Goal: Task Accomplishment & Management: Manage account settings

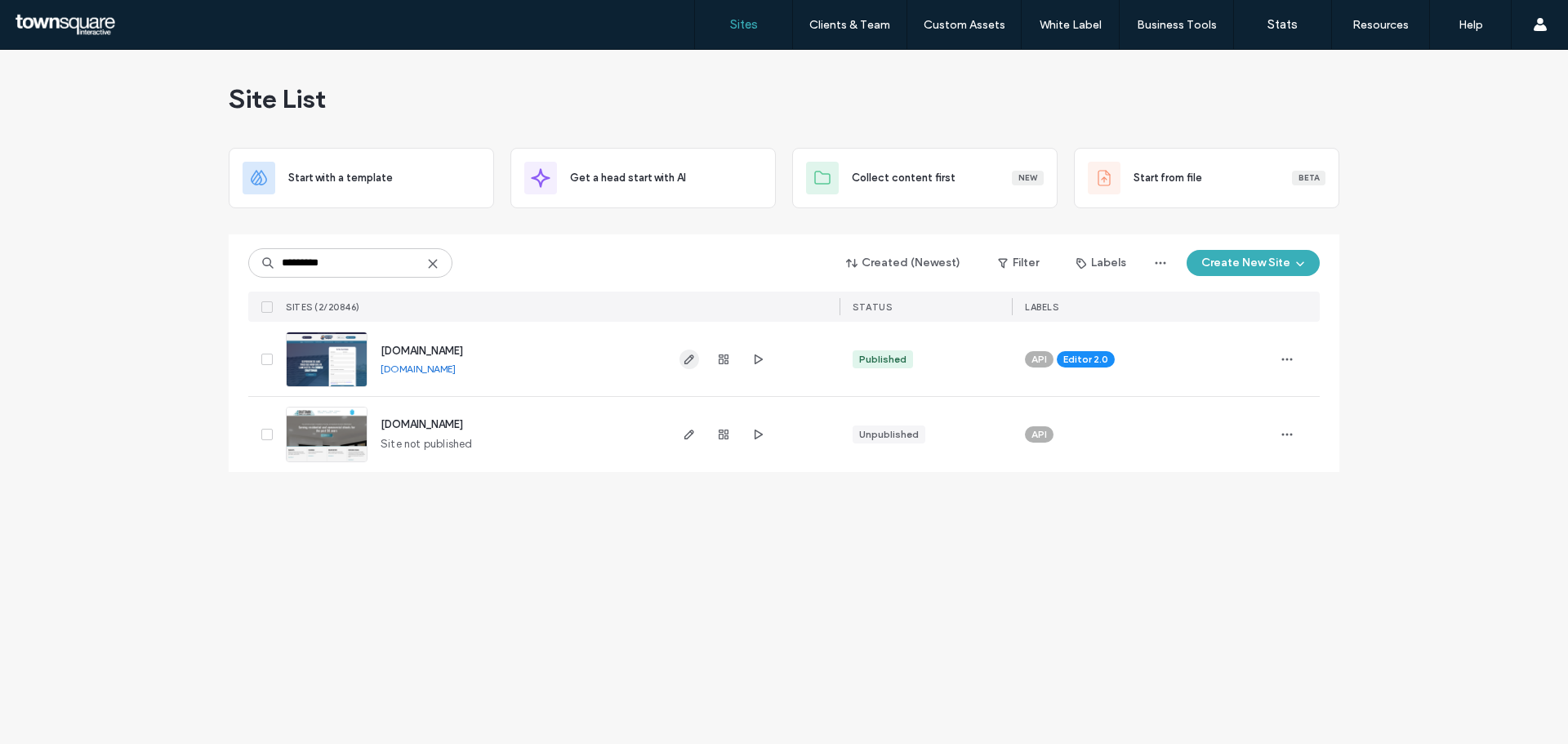
type input "*********"
click at [694, 359] on icon "button" at bounding box center [689, 359] width 13 height 13
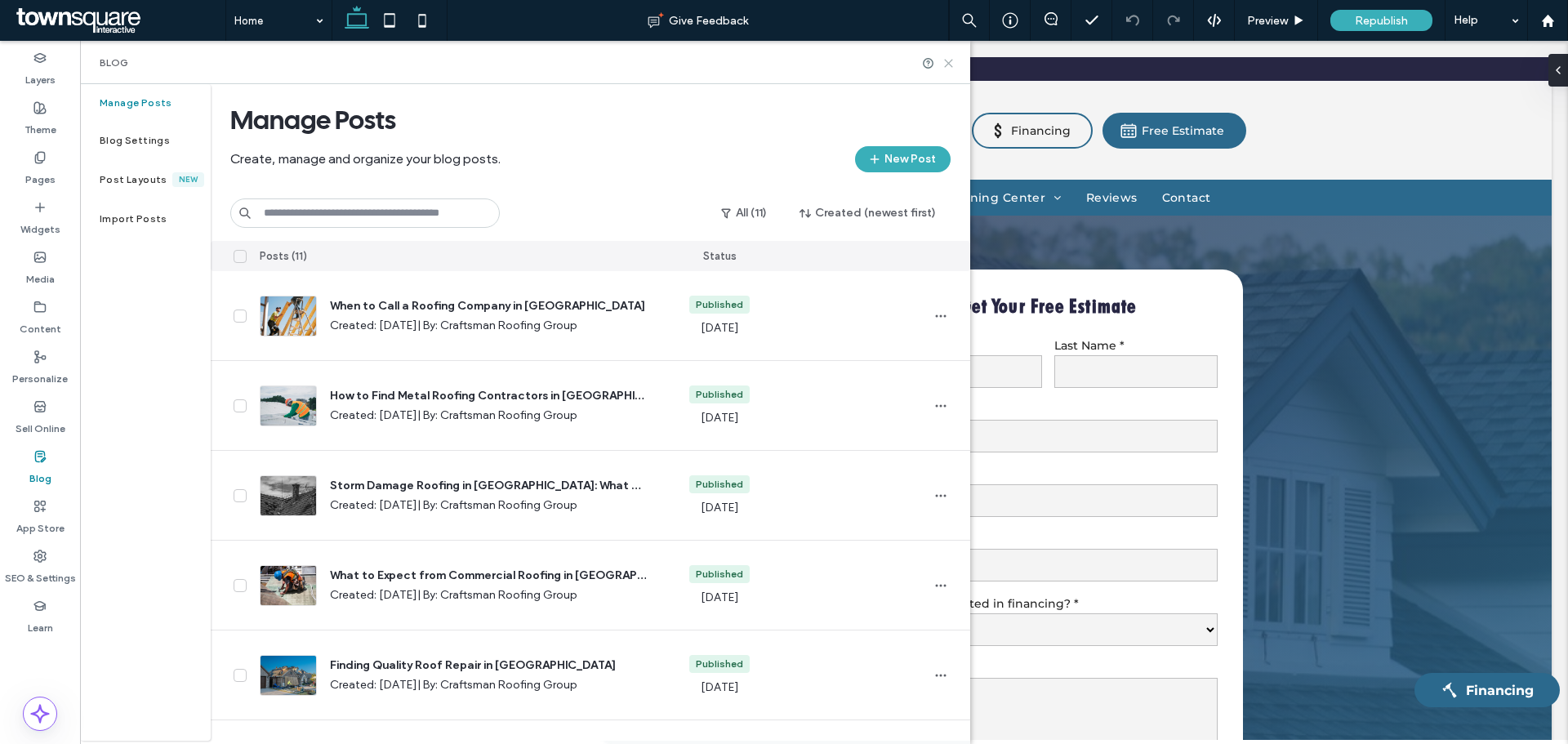
click at [949, 64] on use at bounding box center [949, 64] width 7 height 7
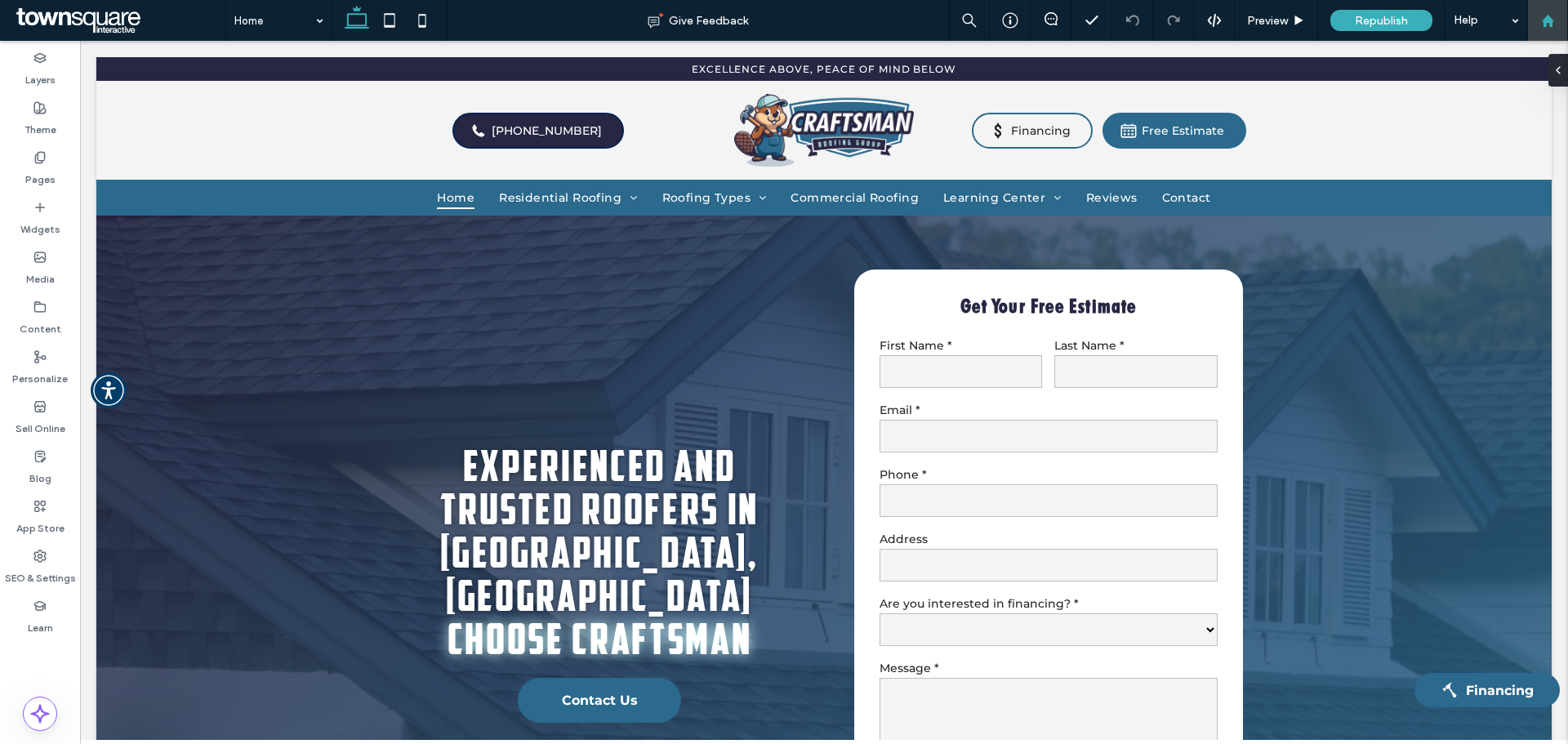
click at [1542, 21] on use at bounding box center [1547, 20] width 12 height 12
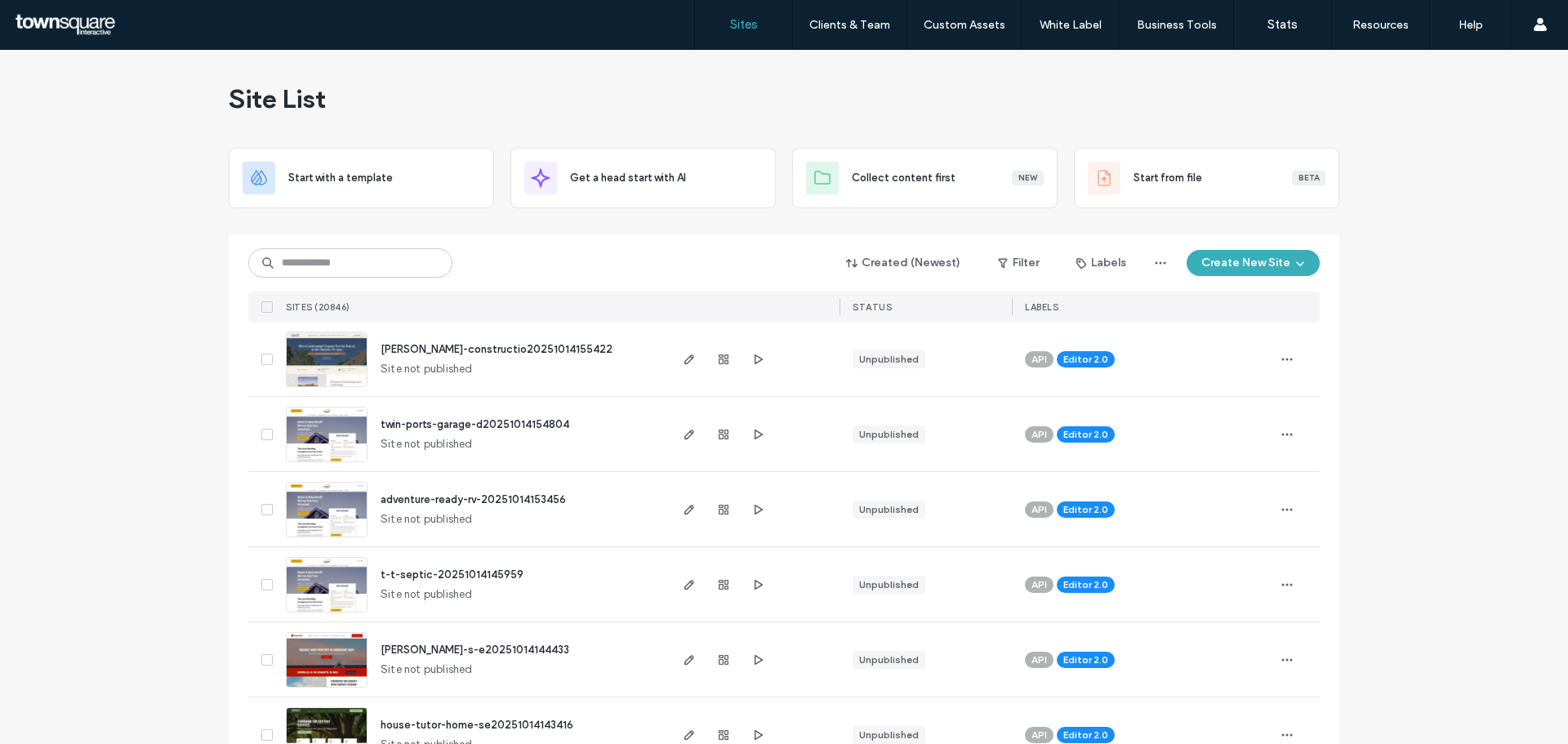
click at [293, 261] on input at bounding box center [349, 262] width 204 height 29
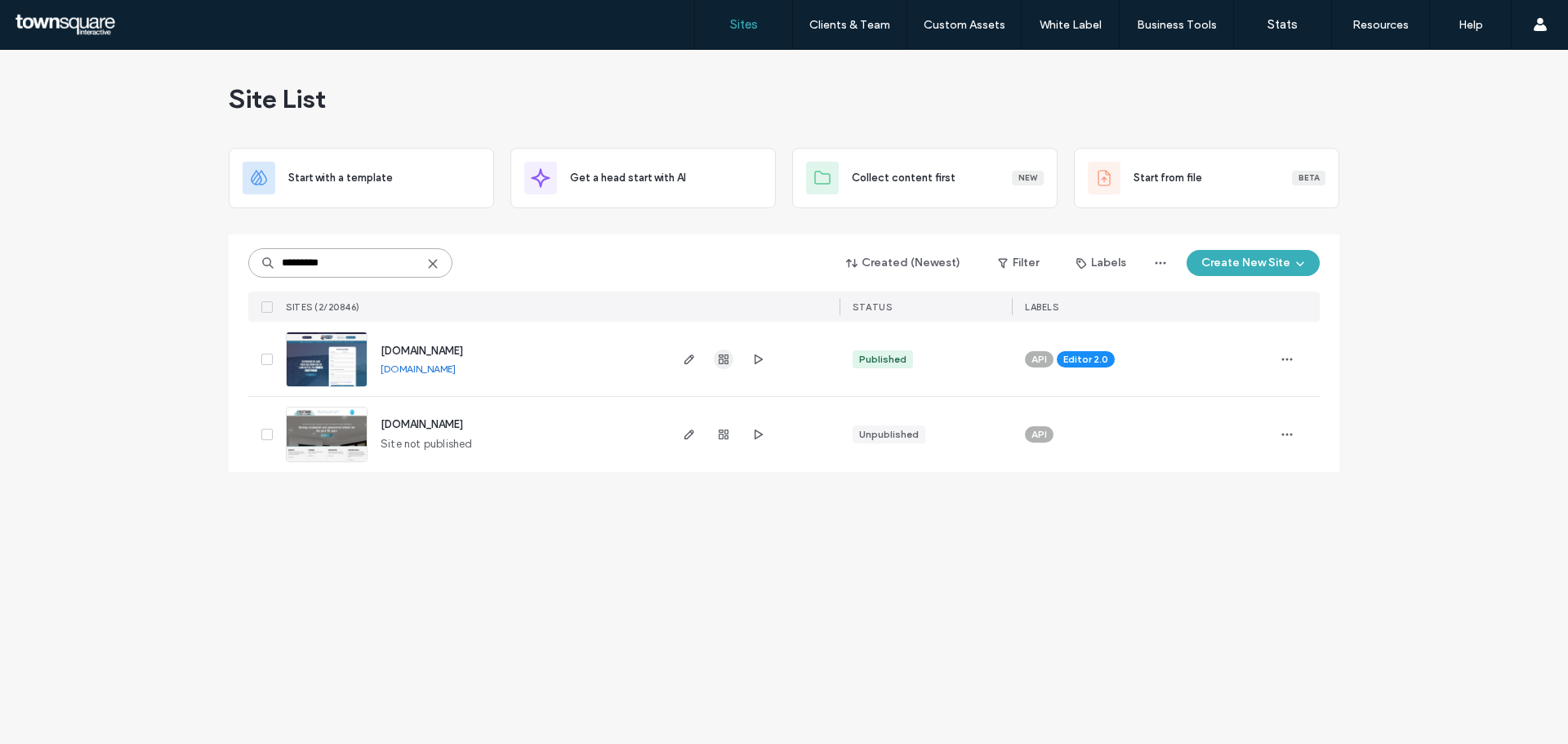
type input "*********"
click at [718, 362] on use "button" at bounding box center [723, 359] width 10 height 10
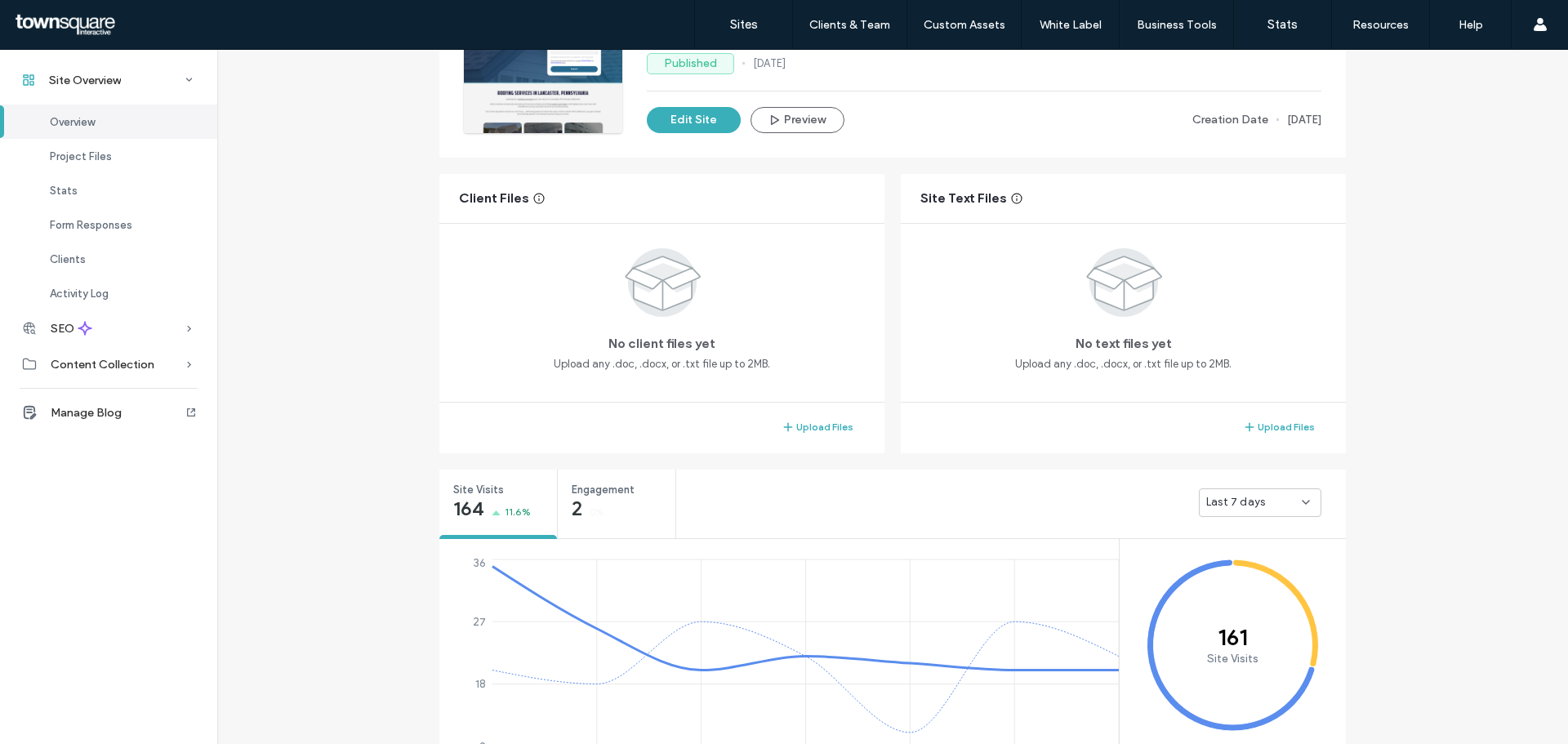
scroll to position [245, 0]
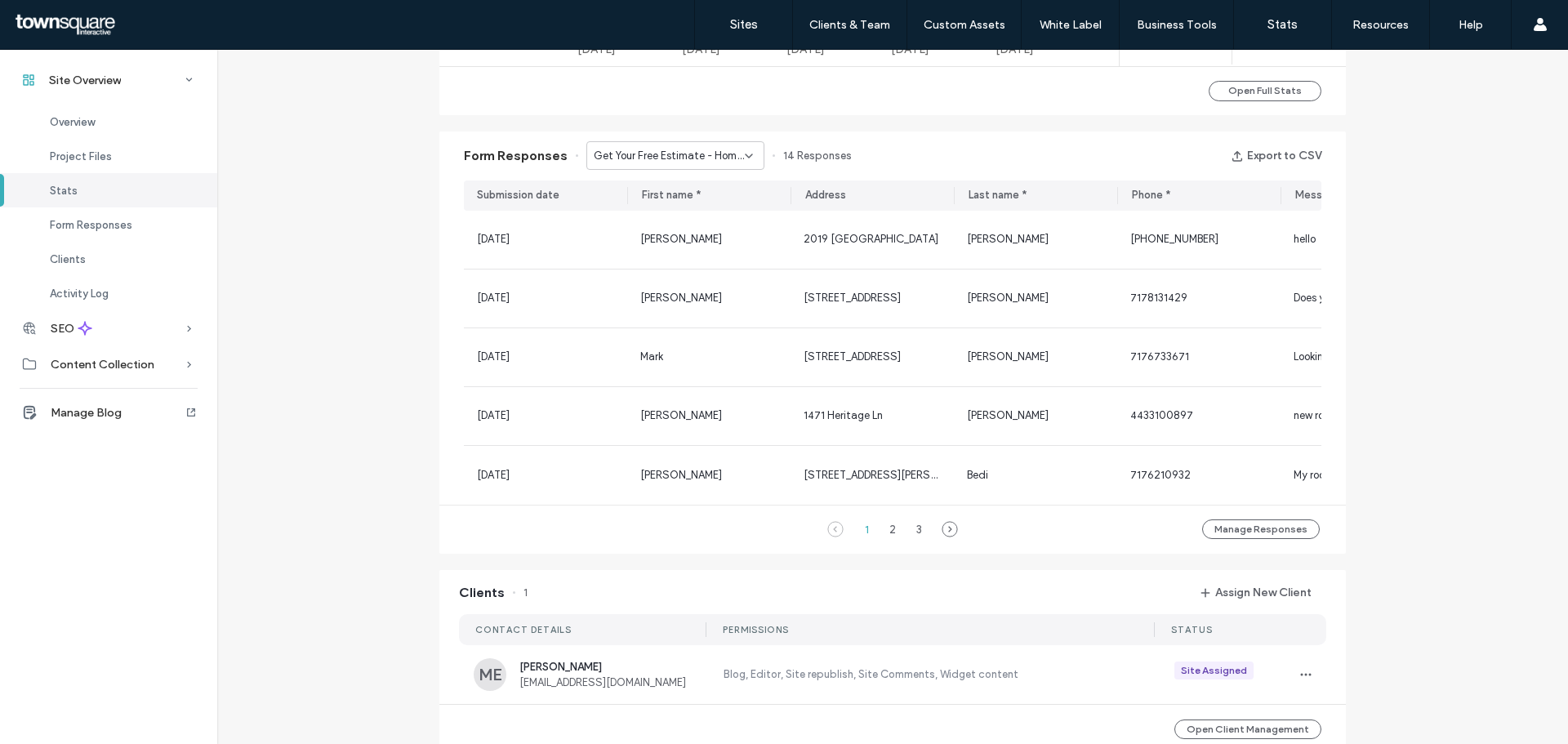
scroll to position [981, 0]
click at [1254, 147] on button "Export to CSV" at bounding box center [1276, 153] width 91 height 26
click at [742, 157] on icon at bounding box center [748, 153] width 13 height 13
click at [660, 210] on span "Get Your Free Estimate - Free Inspections page" at bounding box center [664, 210] width 157 height 17
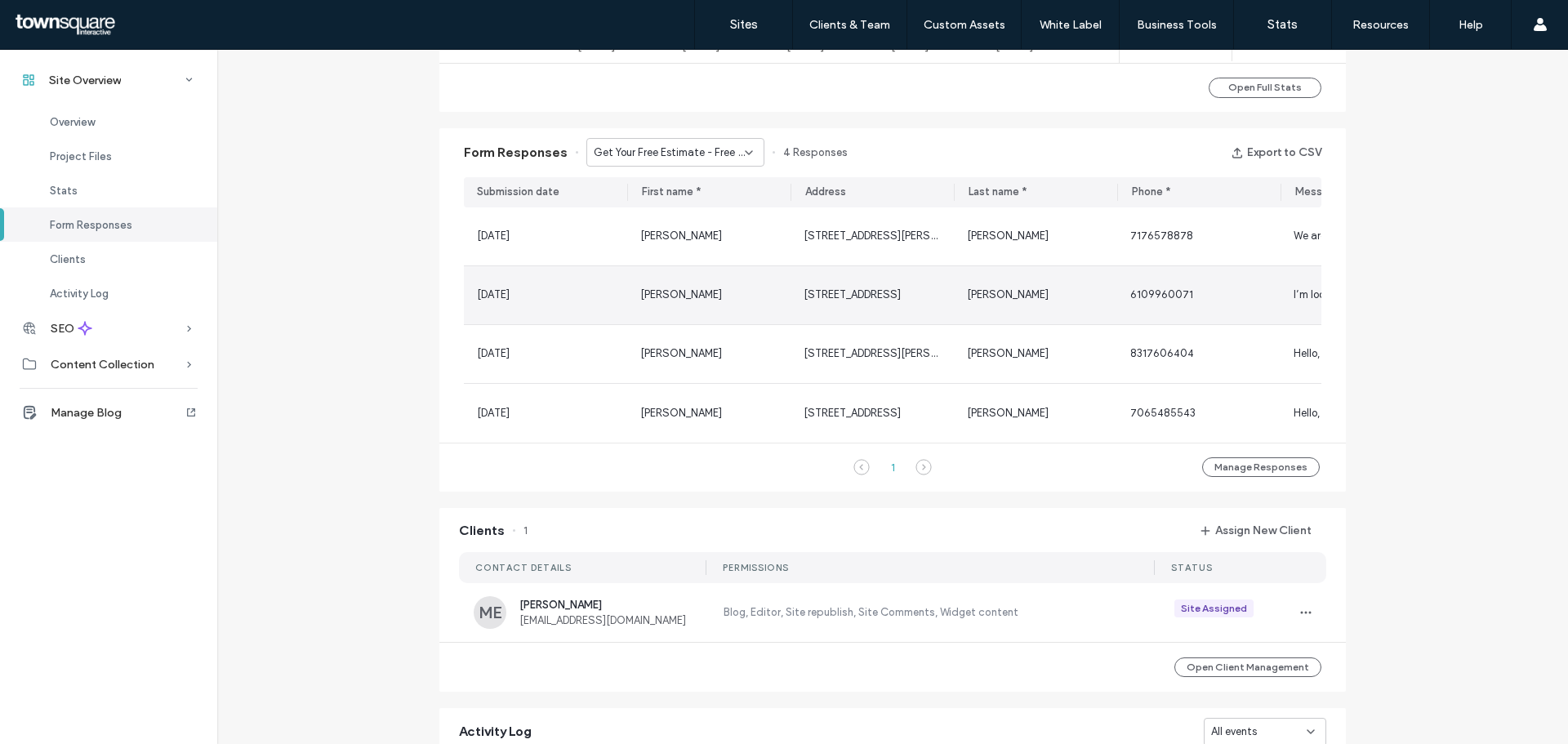
scroll to position [817, 0]
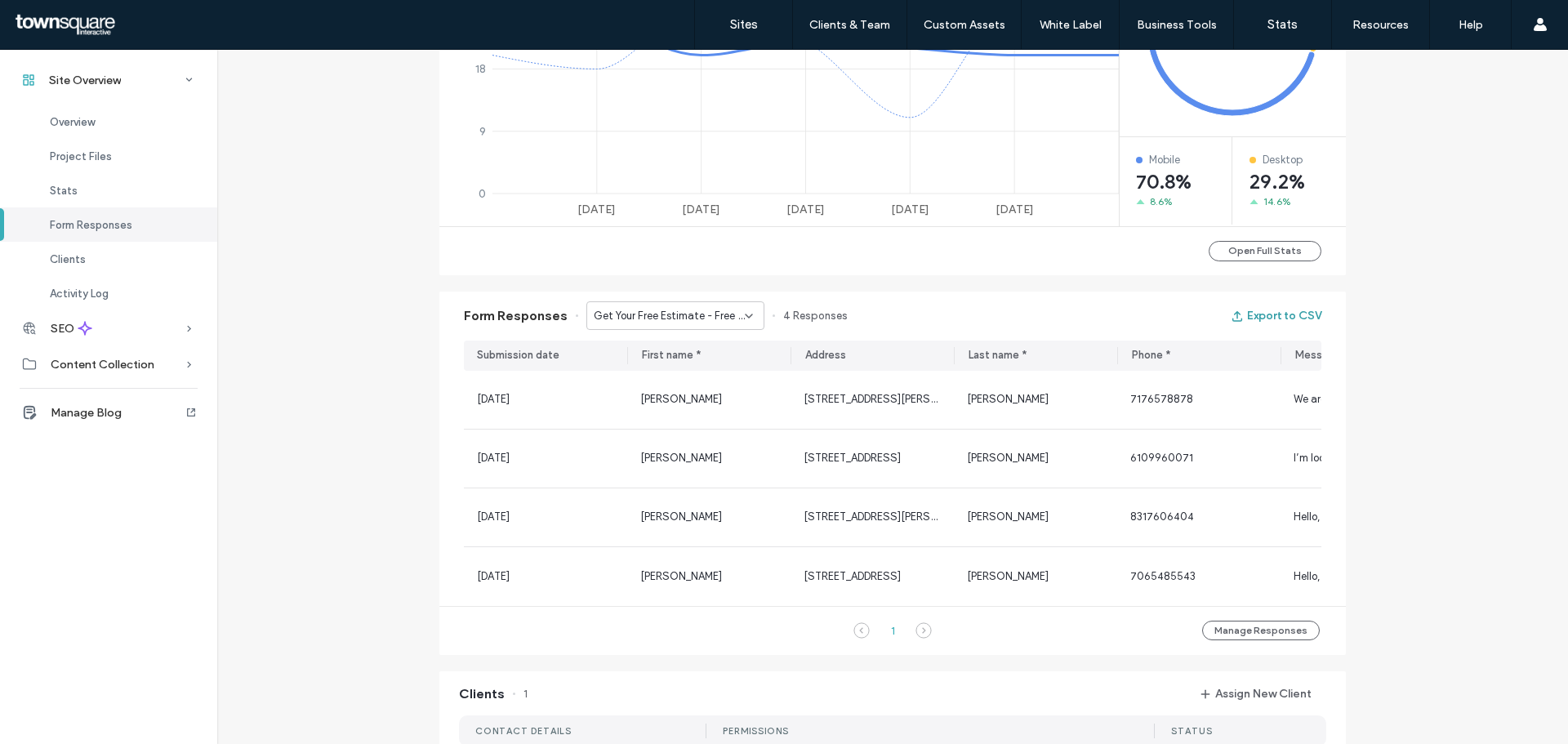
click at [1288, 312] on button "Export to CSV" at bounding box center [1276, 316] width 91 height 26
click at [657, 305] on div "Get Your Free Estimate - Free Inspections page" at bounding box center [676, 316] width 178 height 28
click at [656, 402] on span "Schedule Service - Contact page" at bounding box center [664, 402] width 157 height 17
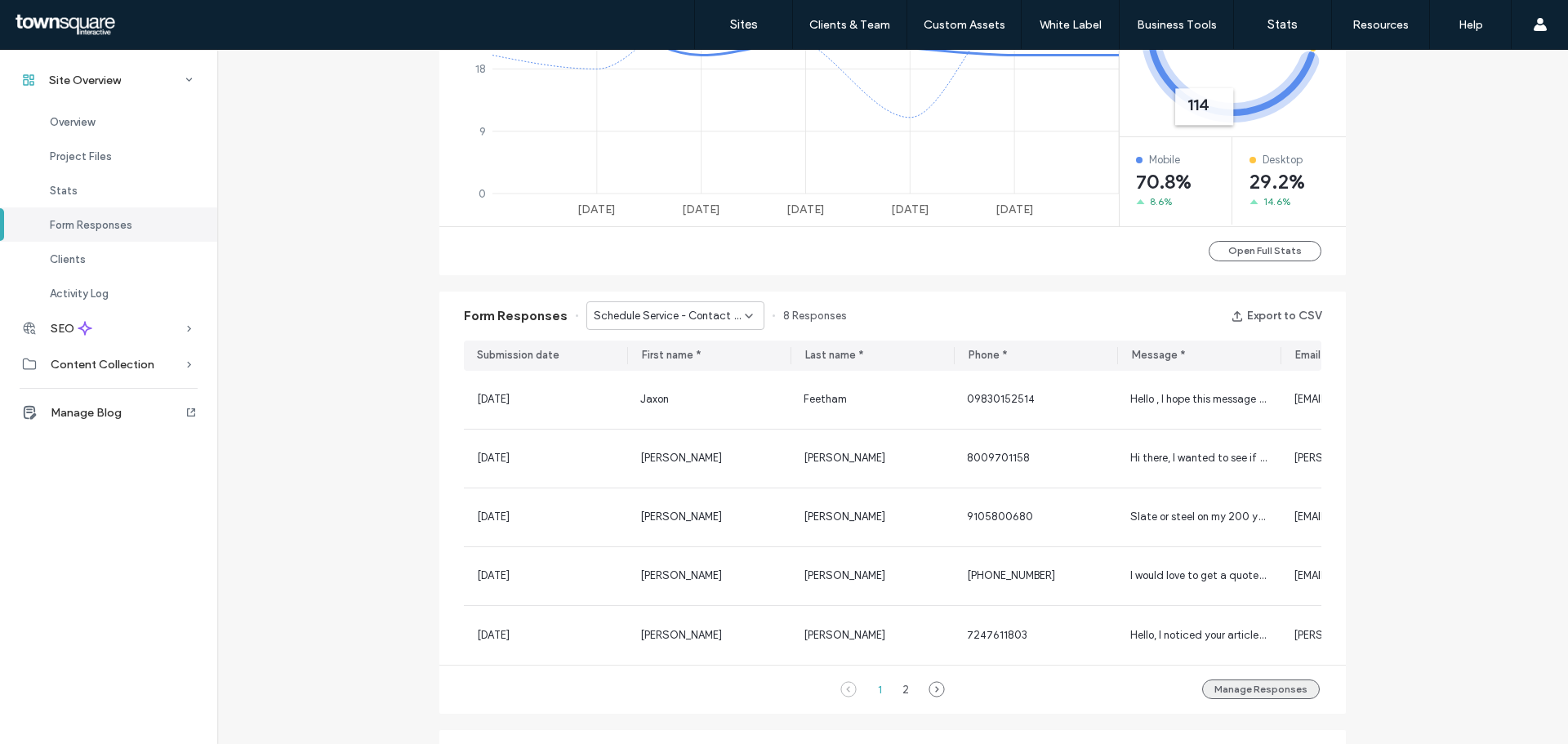
click at [1264, 699] on button "Manage Responses" at bounding box center [1260, 689] width 117 height 19
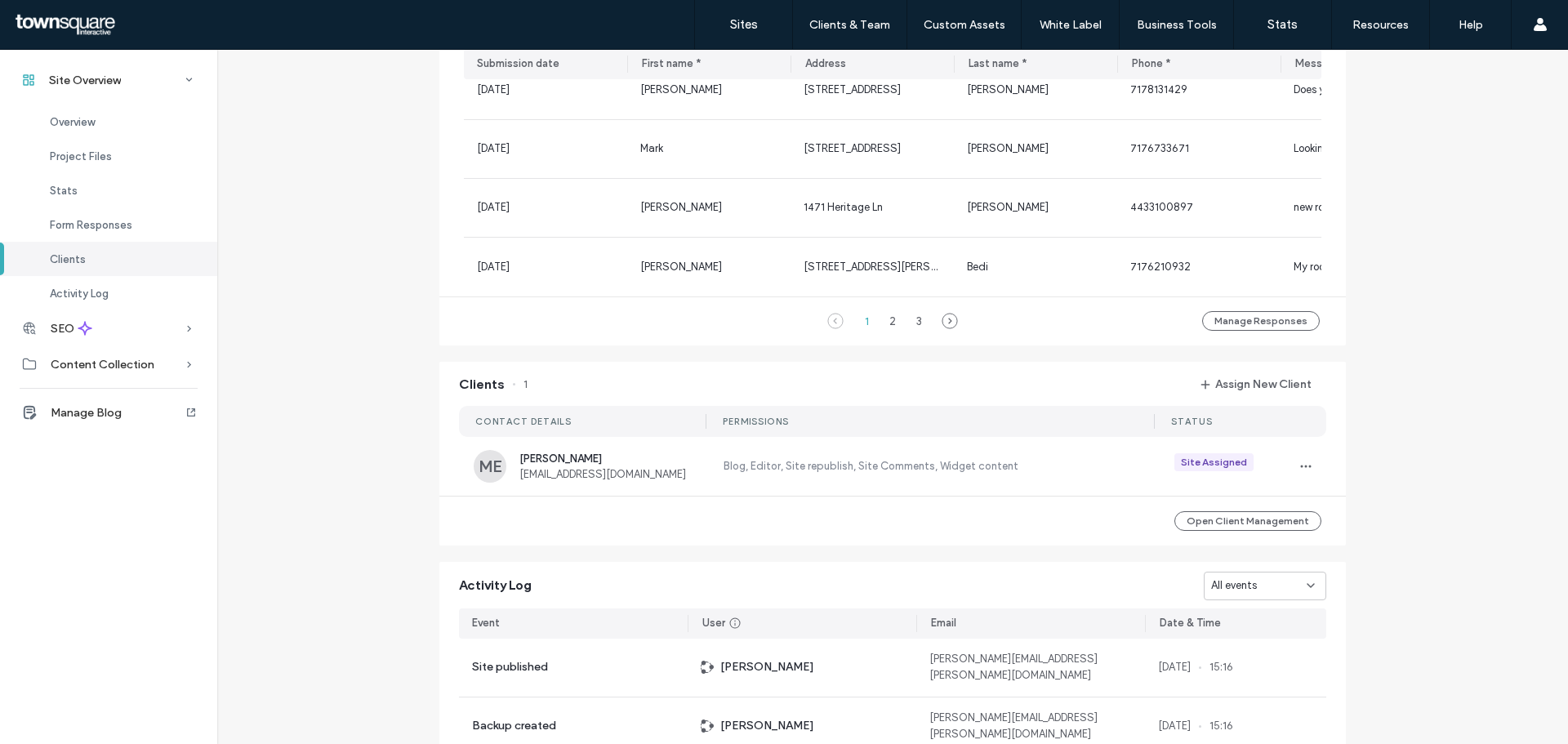
scroll to position [1388, 0]
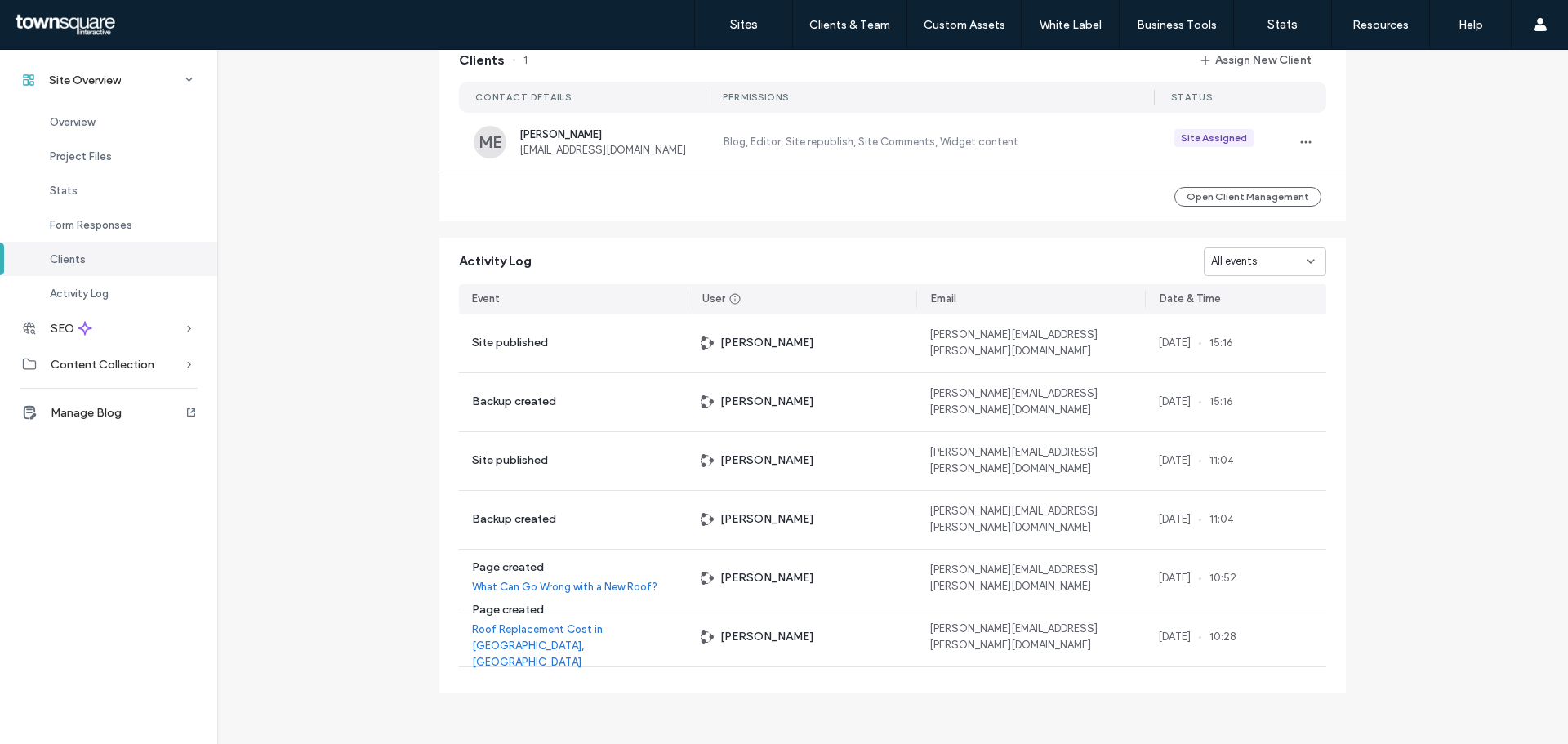
scroll to position [781, 0]
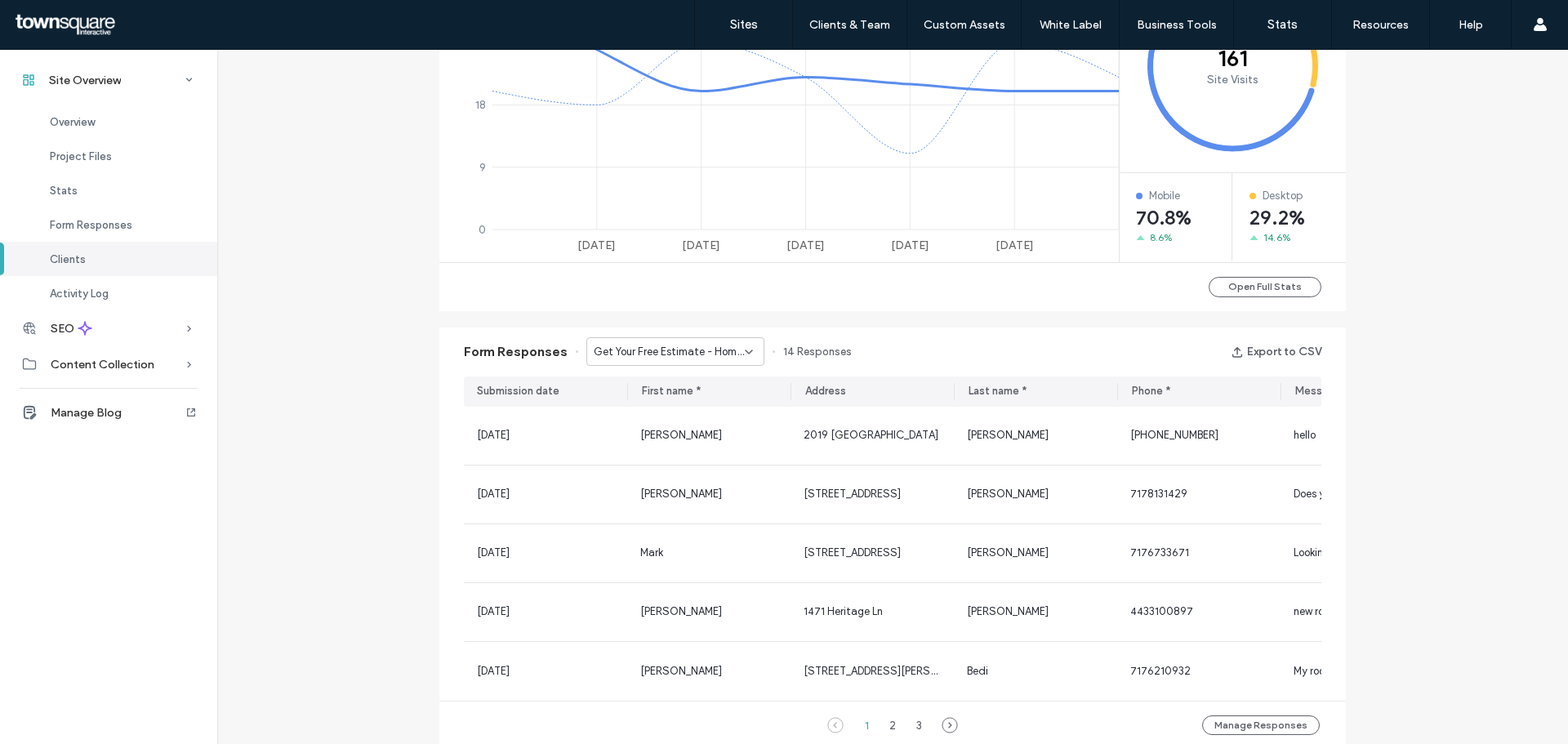
click at [731, 352] on span "Get Your Free Estimate - Home page" at bounding box center [669, 352] width 151 height 17
click at [716, 438] on span "Schedule Service - Contact page" at bounding box center [664, 438] width 157 height 17
click at [1280, 344] on button "Export to CSV" at bounding box center [1276, 352] width 91 height 26
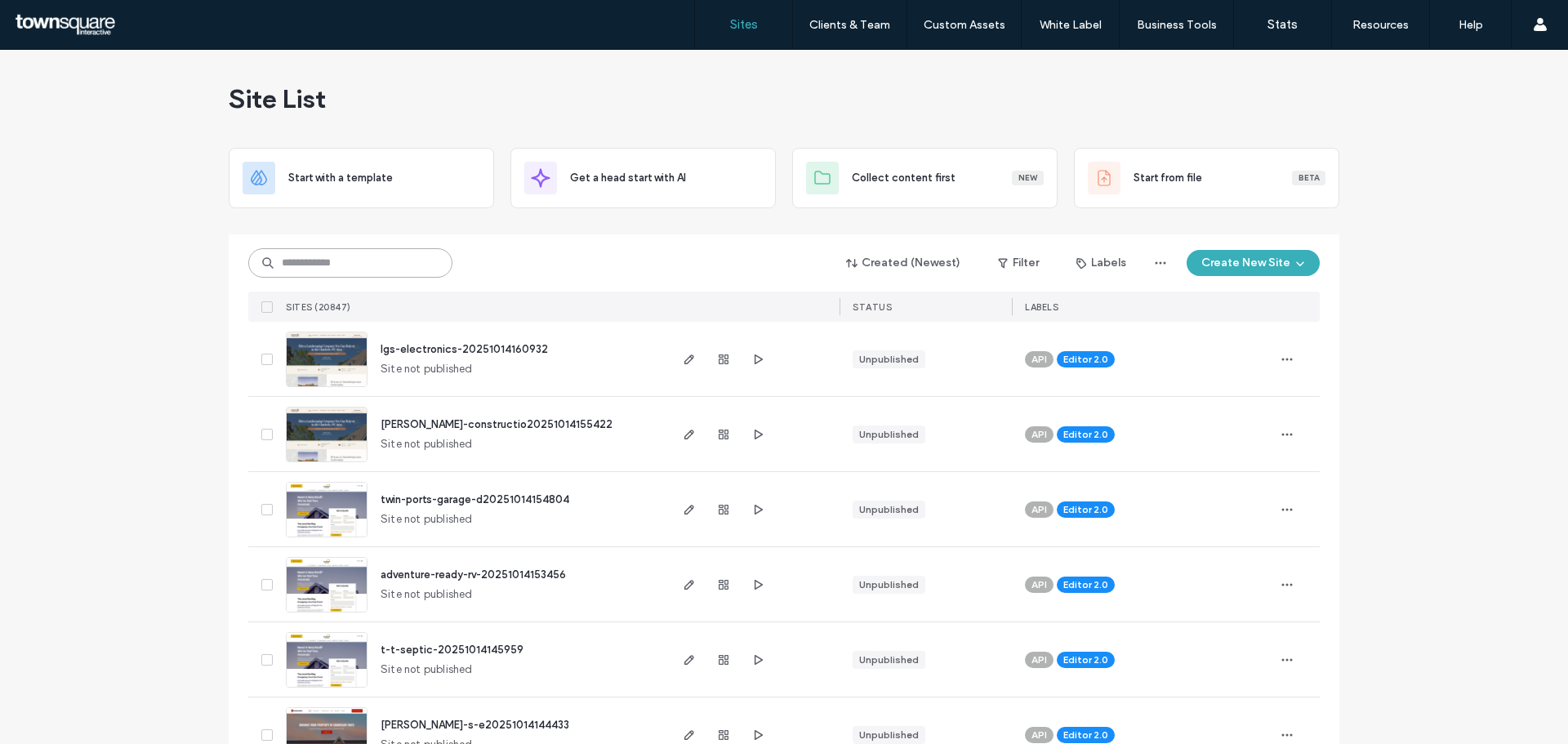
click at [350, 268] on input at bounding box center [349, 262] width 204 height 29
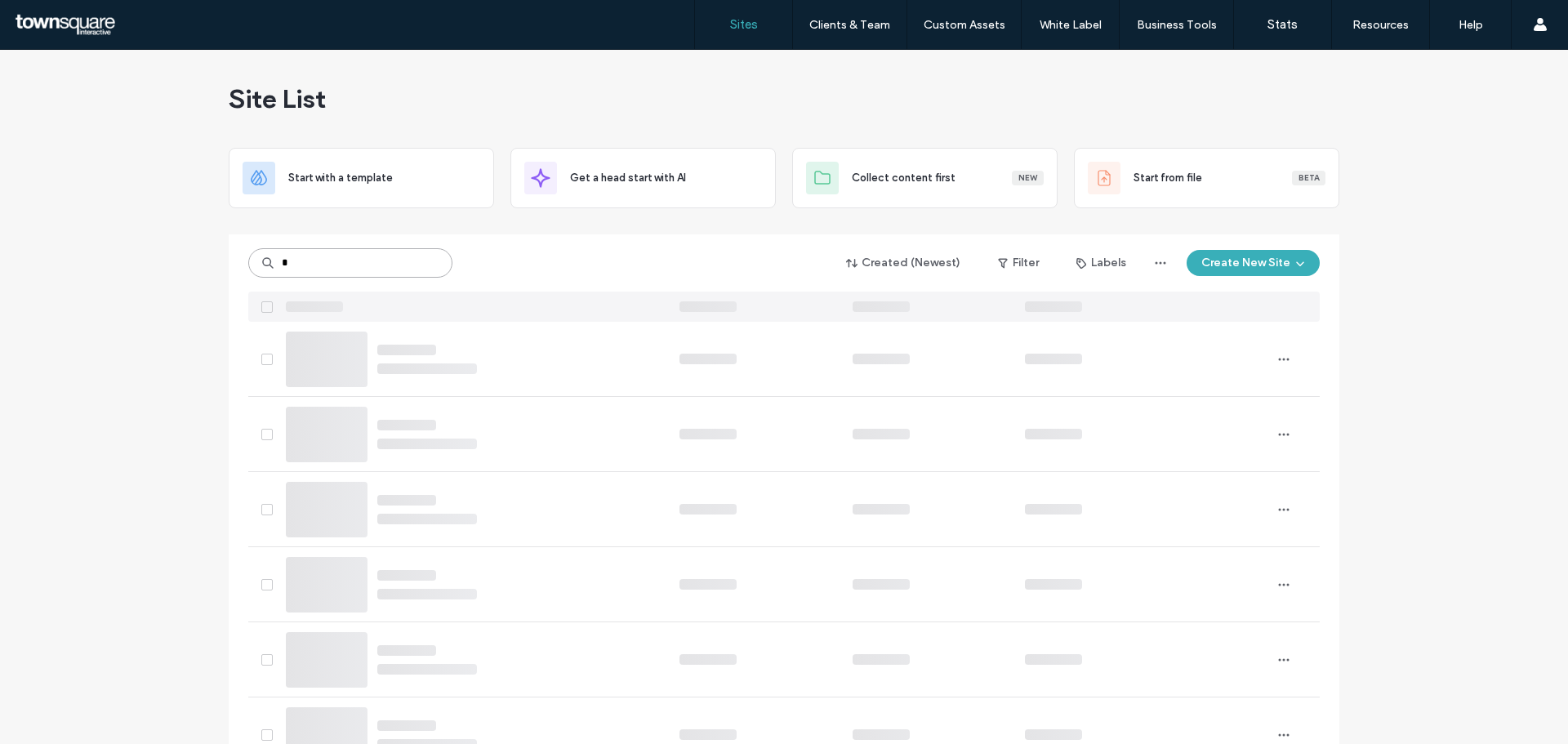
type input "*"
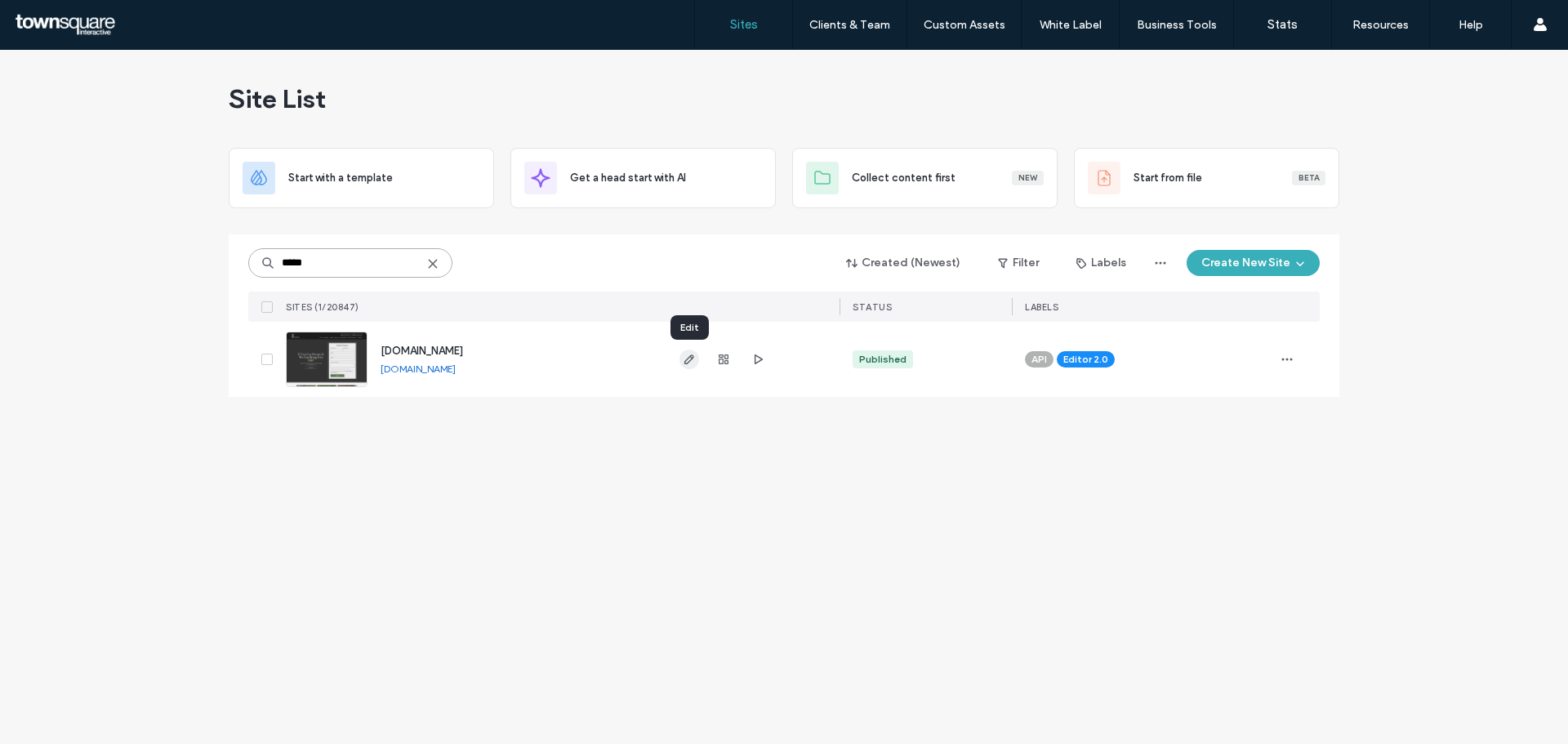
type input "*****"
click at [689, 357] on use "button" at bounding box center [689, 359] width 10 height 10
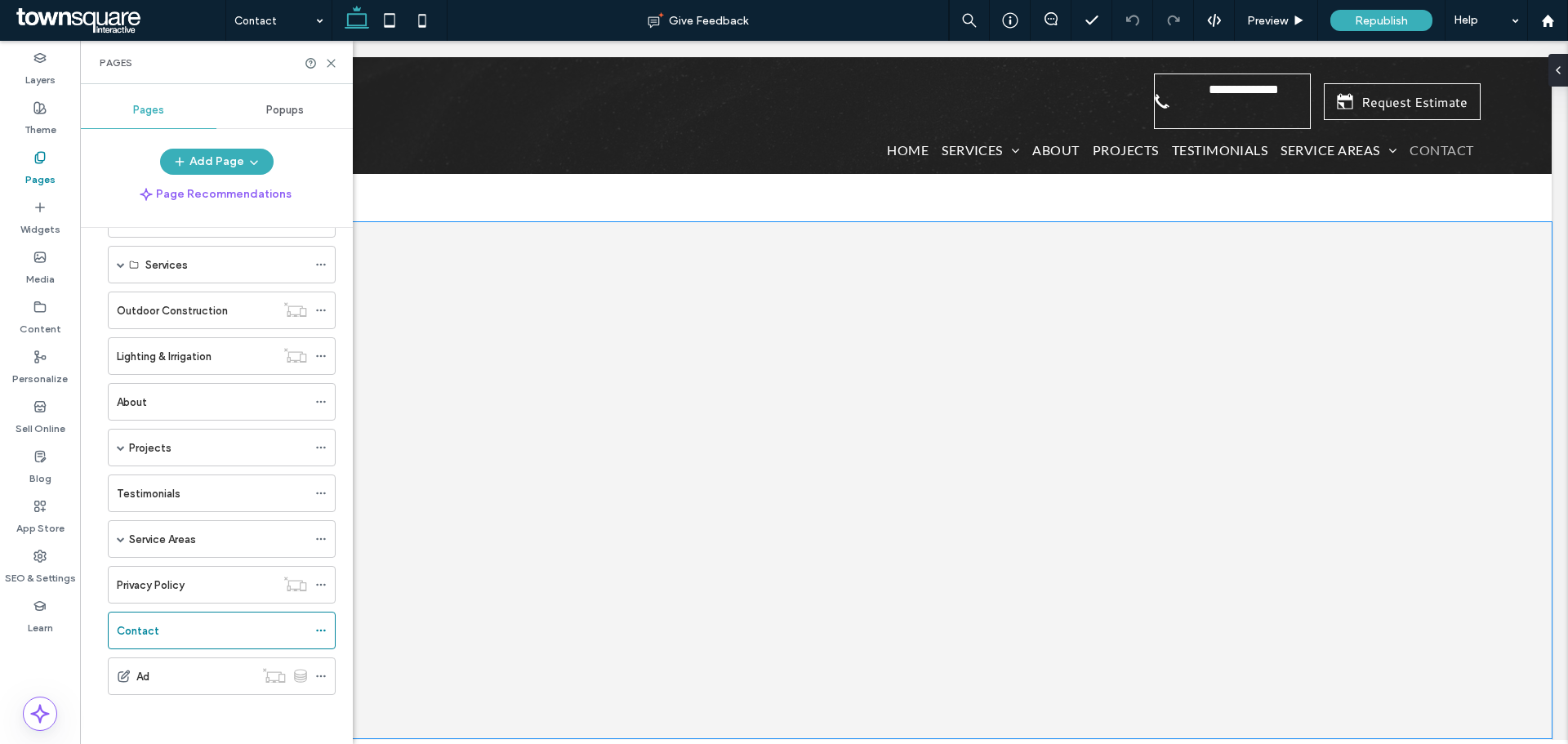
scroll to position [817, 0]
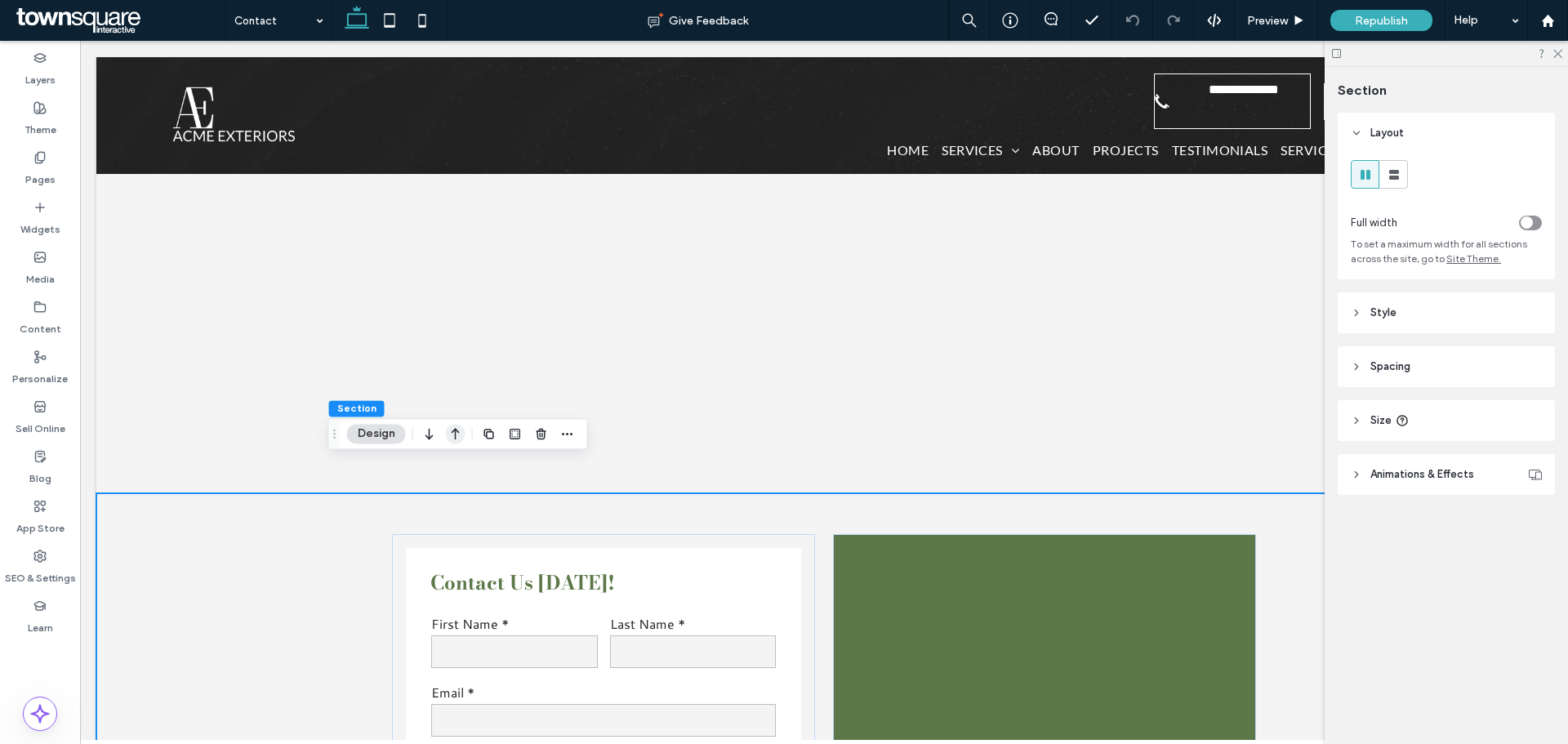
click at [451, 435] on icon "button" at bounding box center [455, 433] width 19 height 29
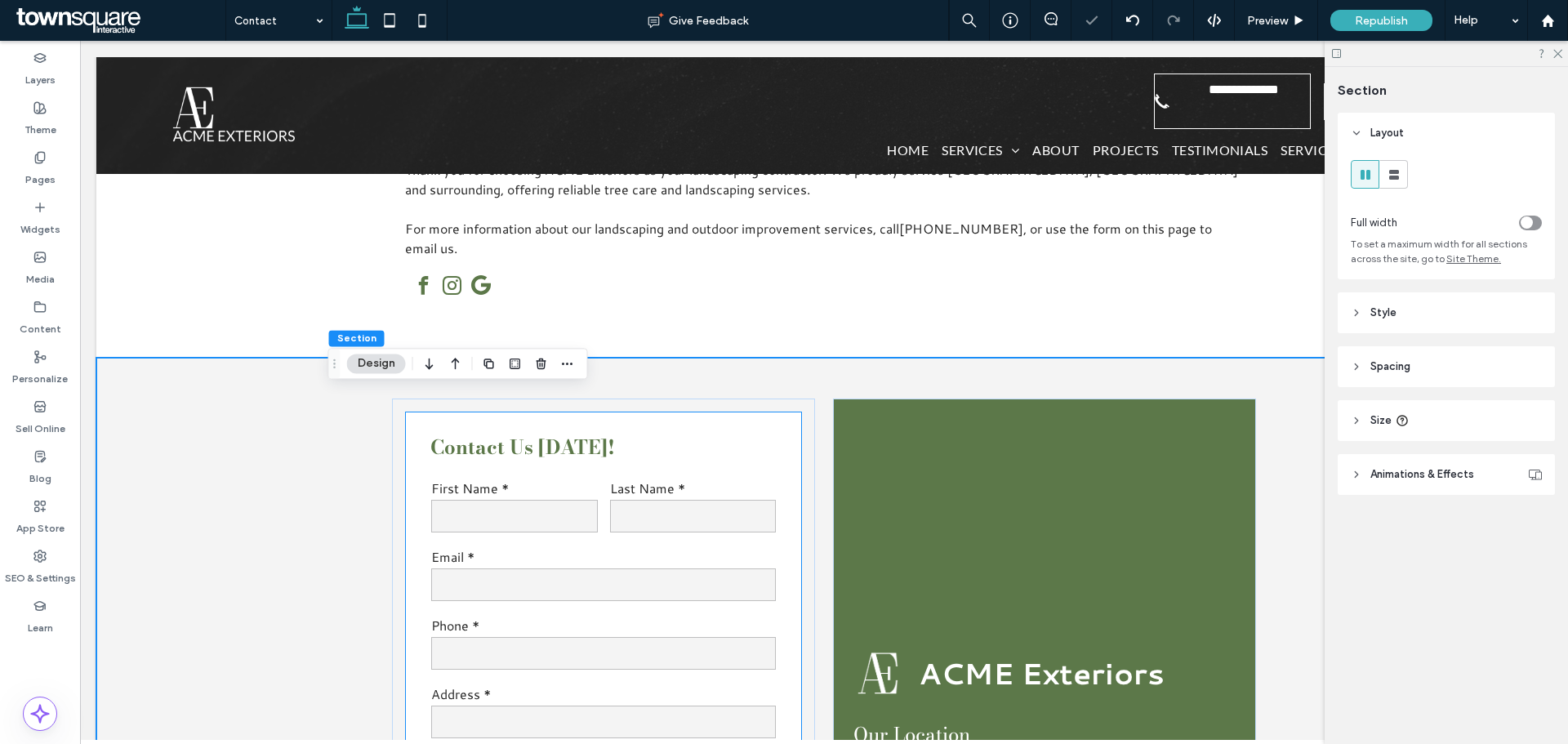
scroll to position [327, 0]
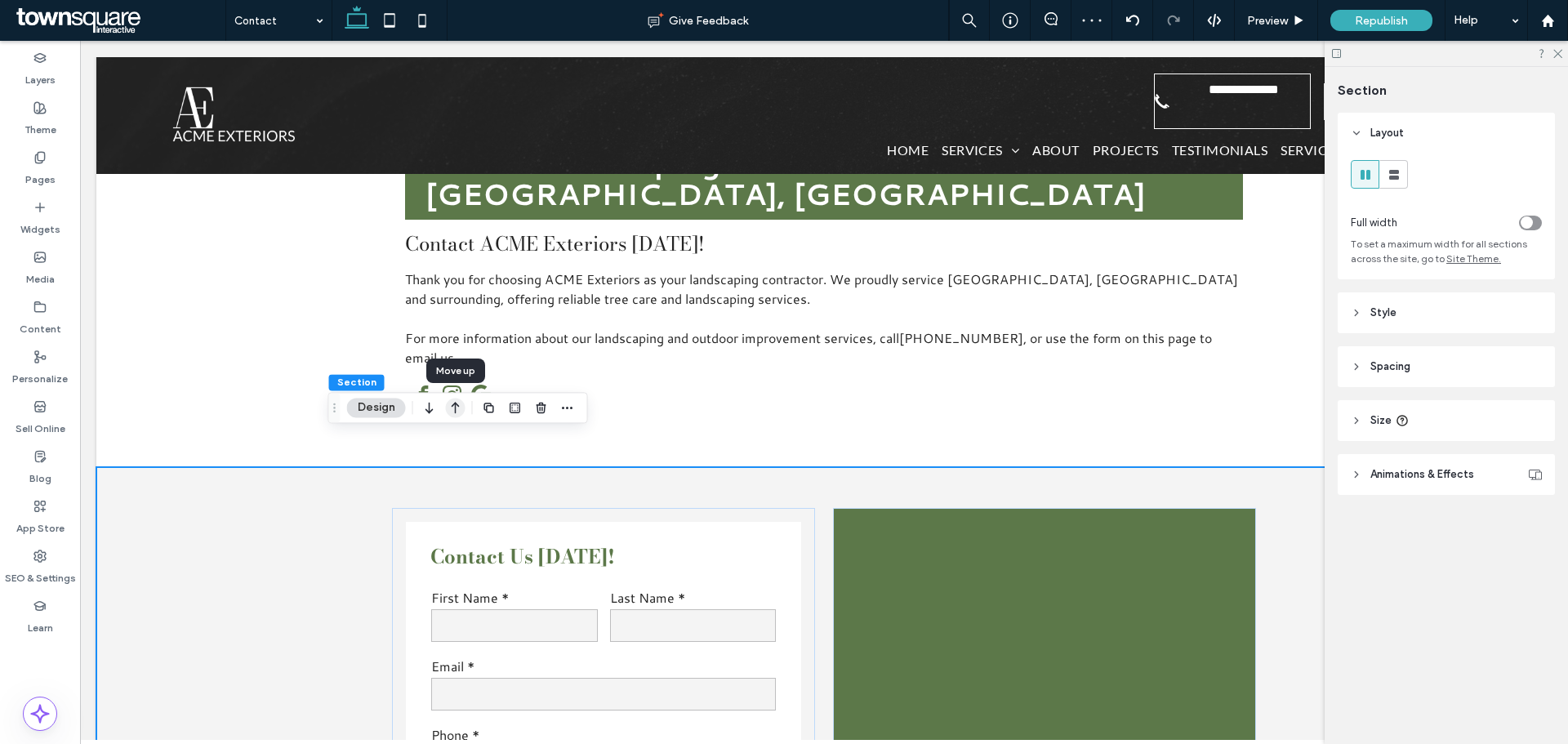
click at [457, 411] on icon "button" at bounding box center [455, 407] width 19 height 29
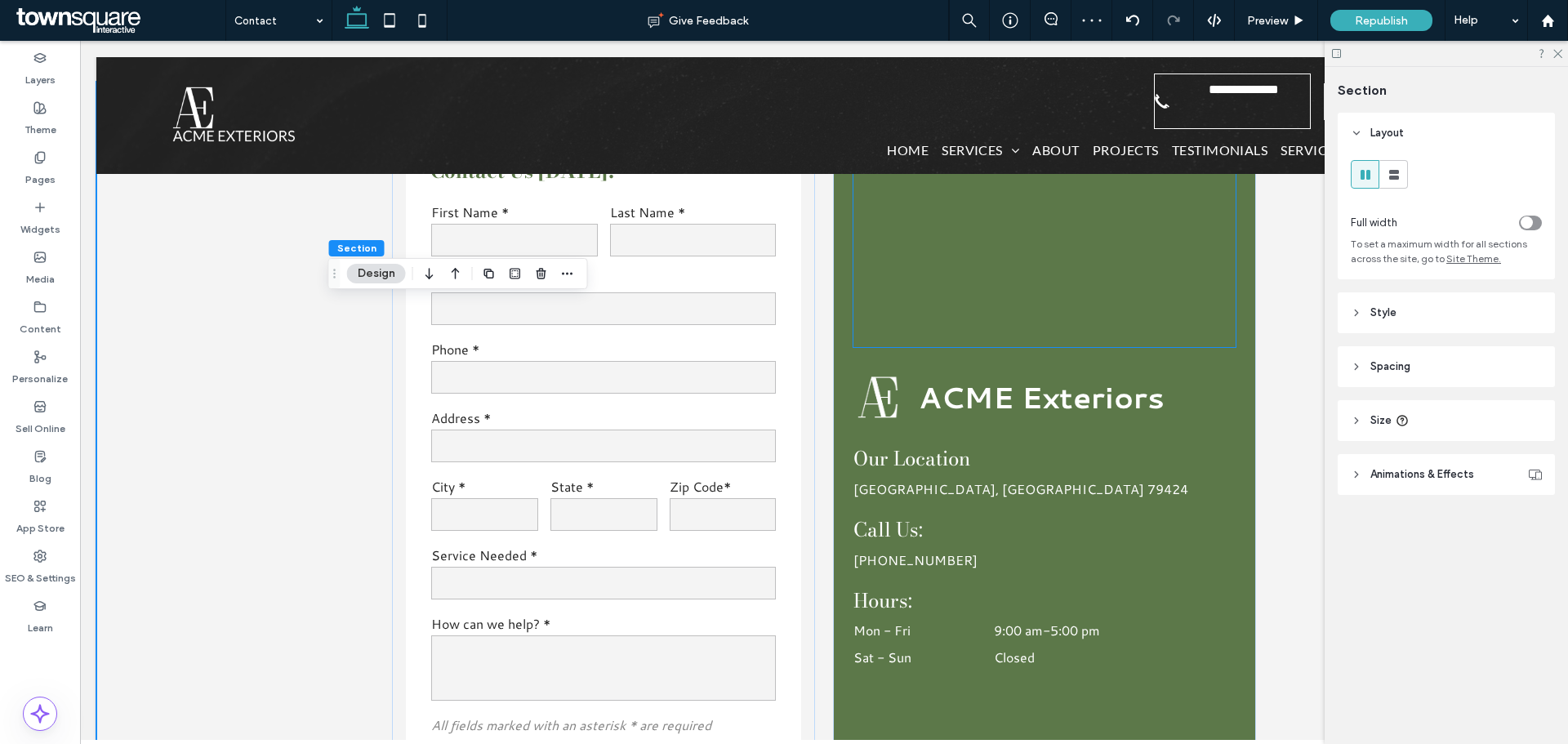
scroll to position [0, 0]
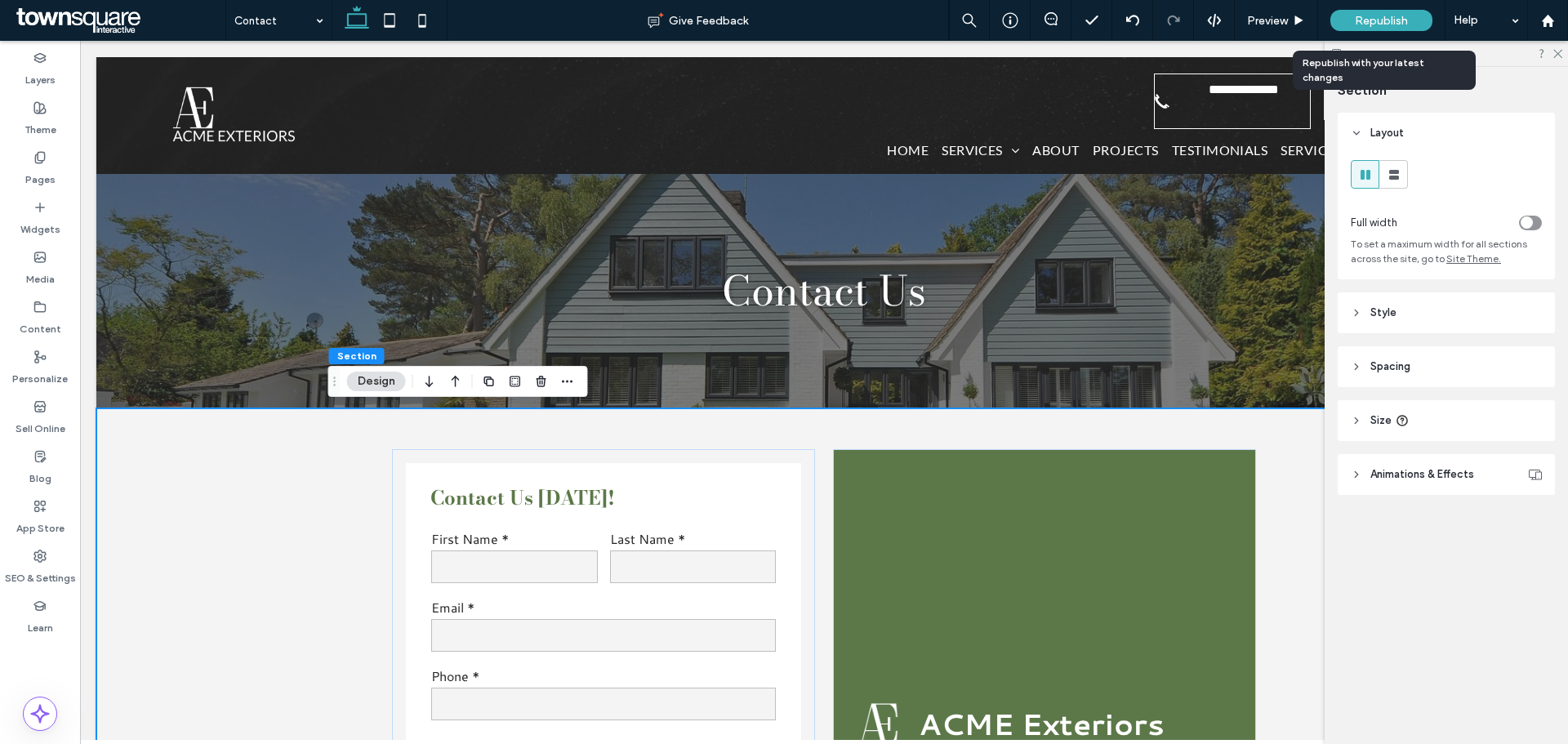
click at [1397, 18] on span "Republish" at bounding box center [1381, 21] width 53 height 14
